Goal: Information Seeking & Learning: Learn about a topic

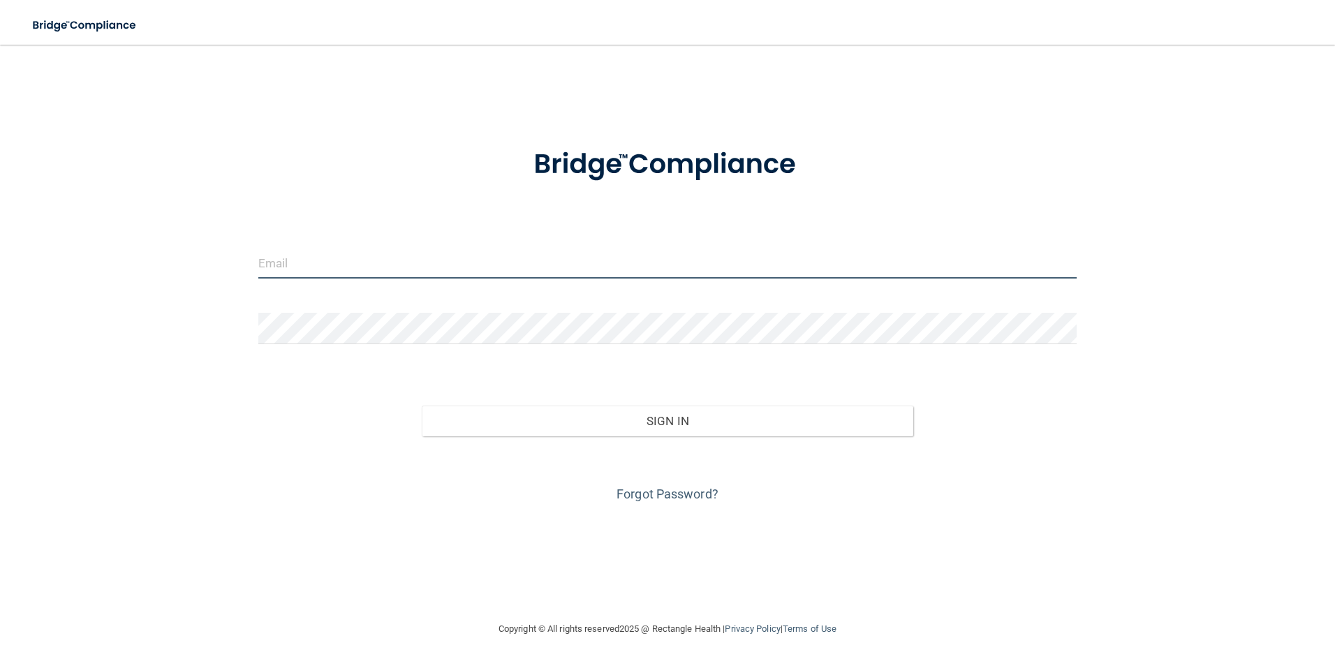
type input "[EMAIL_ADDRESS][PERSON_NAME][DOMAIN_NAME]"
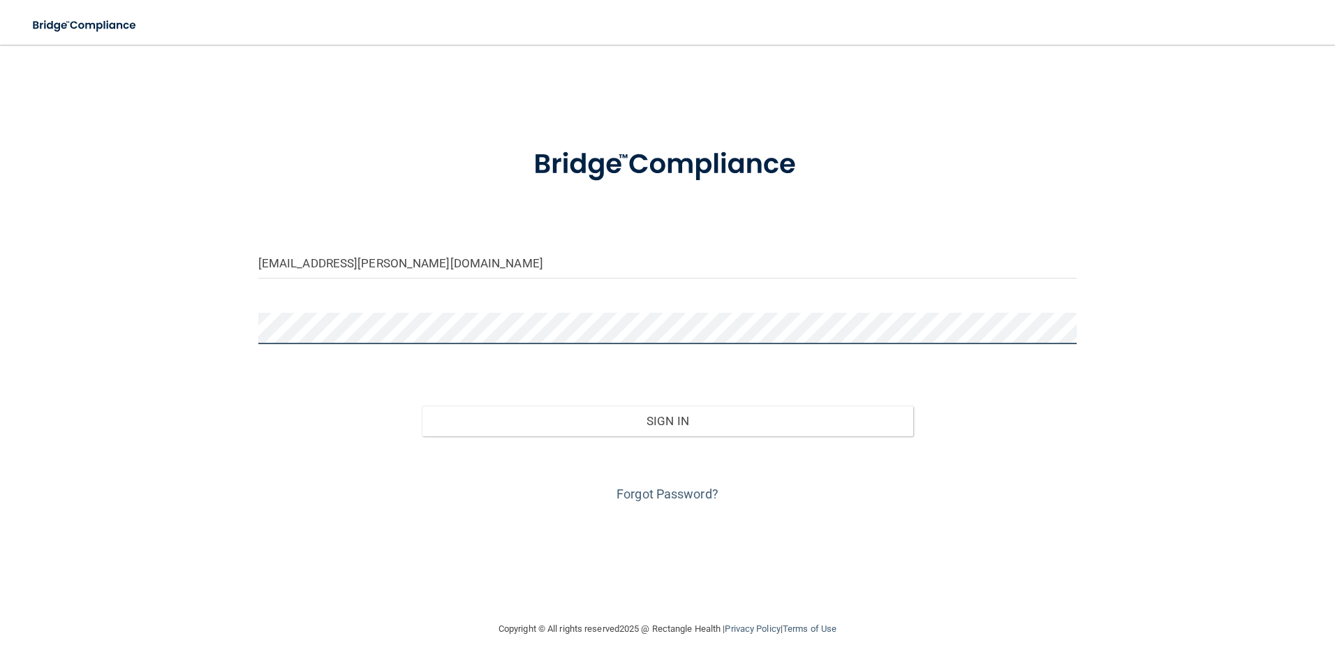
click at [200, 325] on div "[PERSON_NAME][EMAIL_ADDRESS][PERSON_NAME][DOMAIN_NAME] Invalid email/password. …" at bounding box center [667, 333] width 1279 height 548
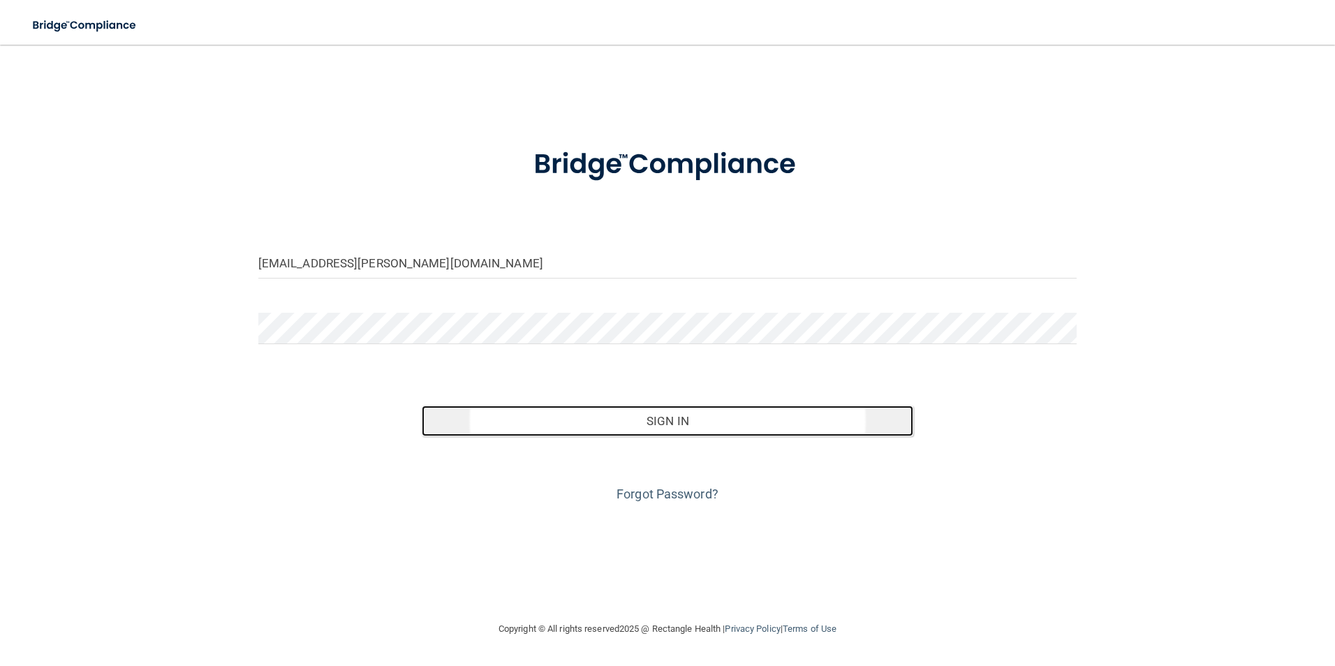
click at [590, 434] on button "Sign In" at bounding box center [667, 421] width 491 height 31
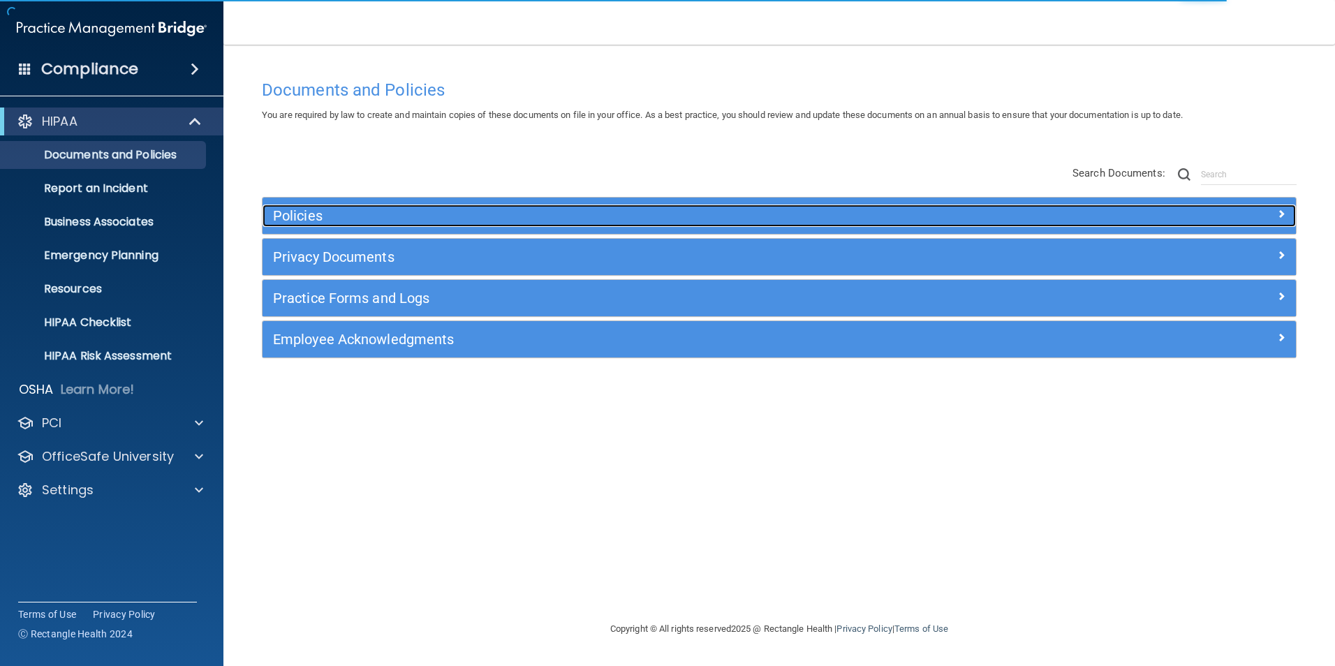
click at [353, 210] on h5 "Policies" at bounding box center [650, 215] width 754 height 15
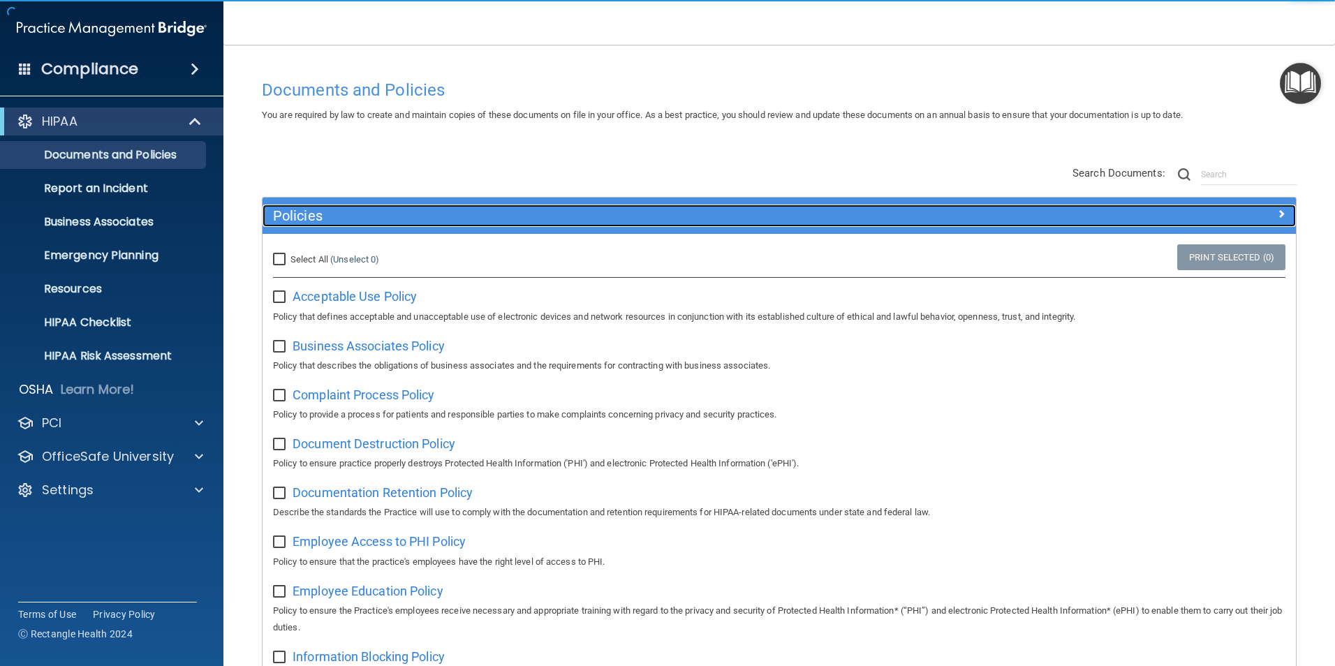
click at [350, 212] on h5 "Policies" at bounding box center [650, 215] width 754 height 15
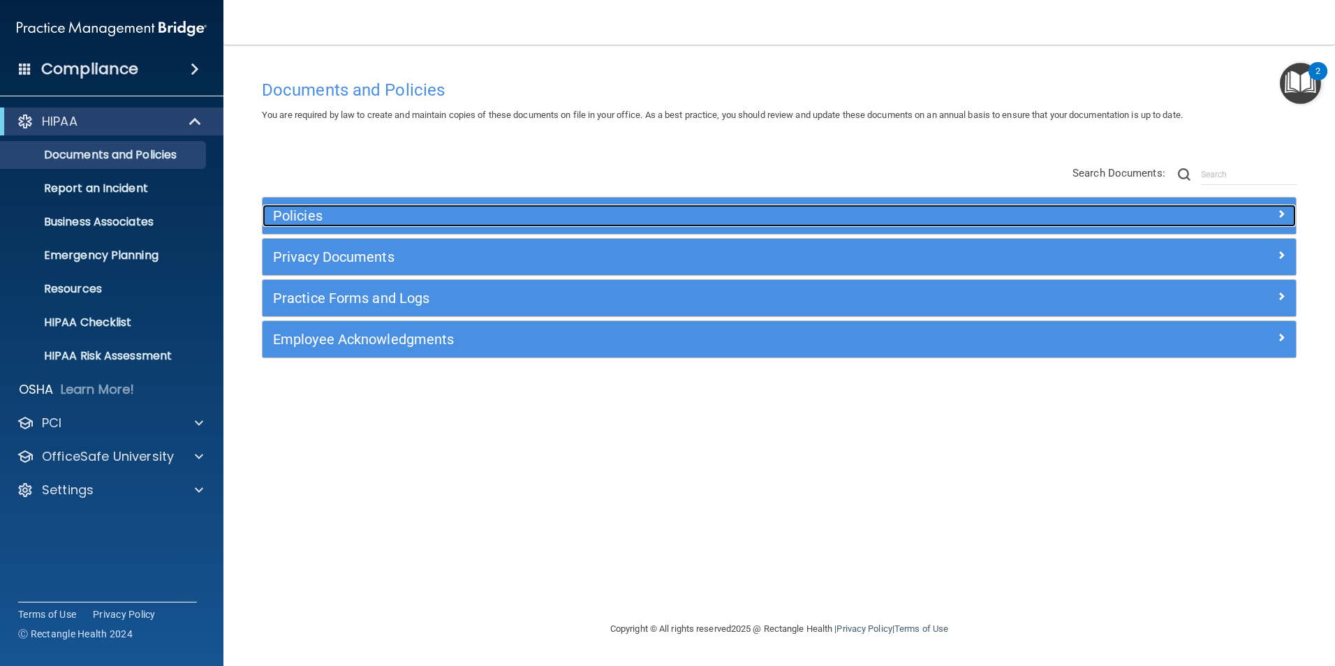
click at [350, 212] on h5 "Policies" at bounding box center [650, 215] width 754 height 15
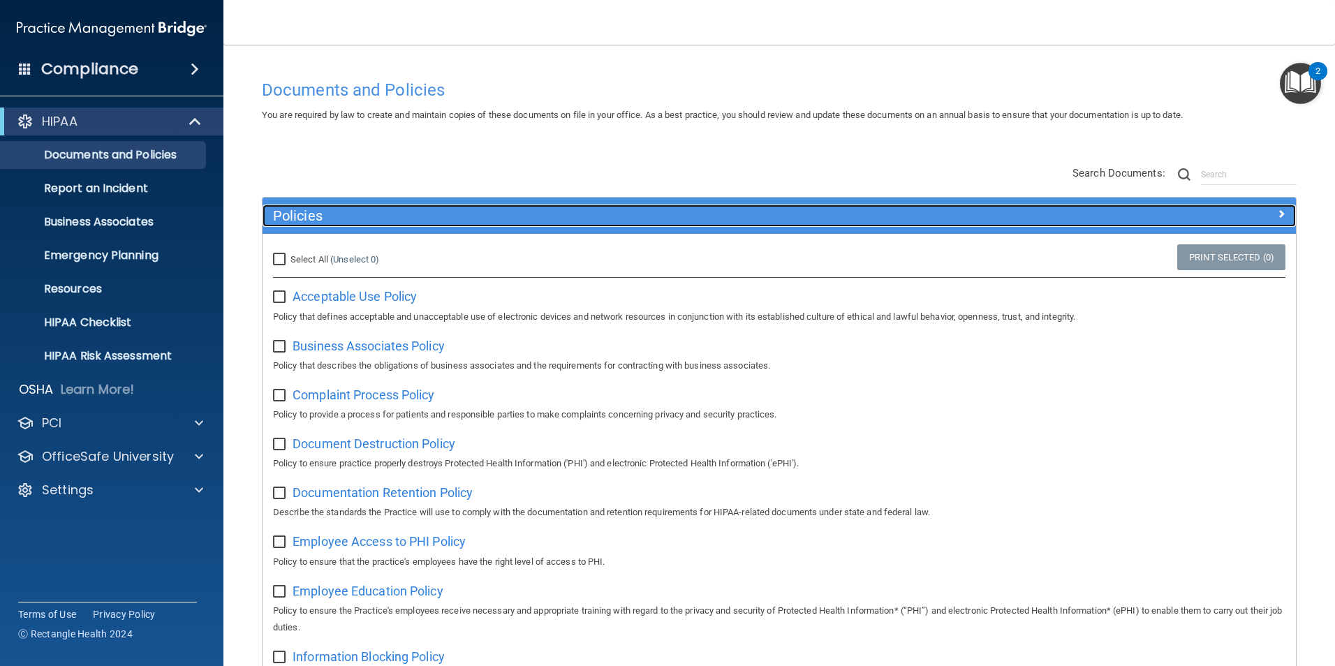
click at [359, 208] on h5 "Policies" at bounding box center [650, 215] width 754 height 15
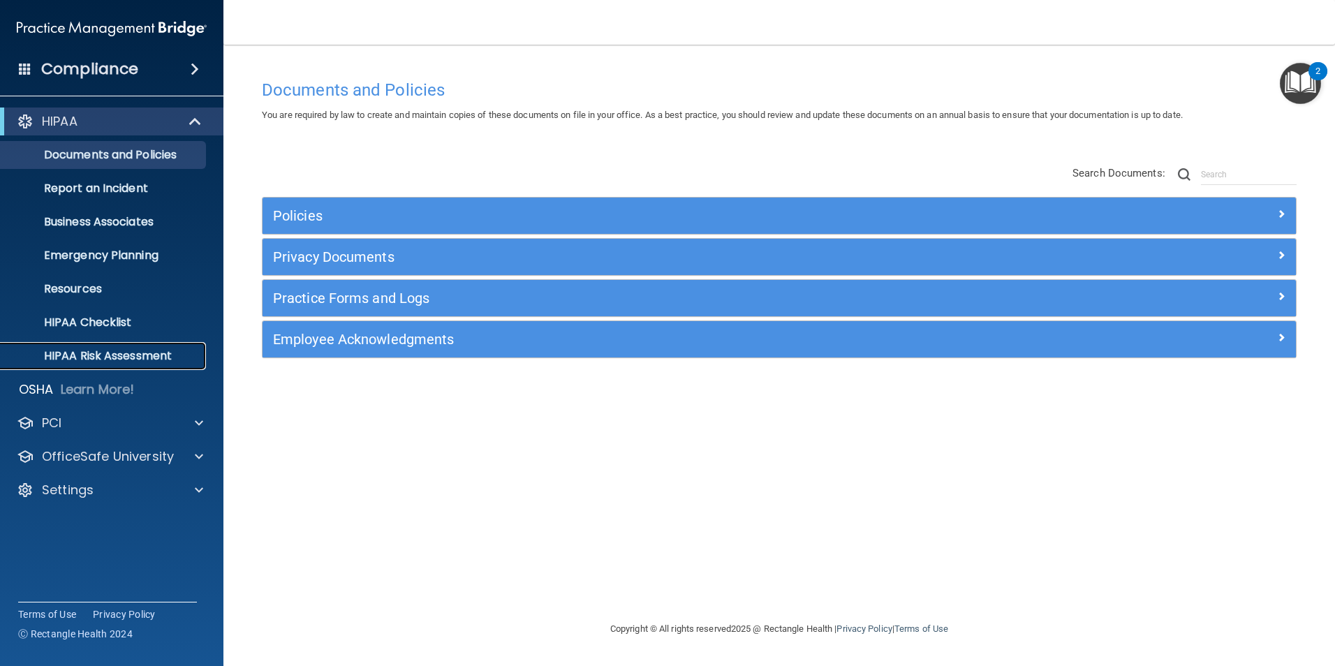
click at [128, 344] on link "HIPAA Risk Assessment" at bounding box center [96, 356] width 220 height 28
